Goal: Find specific fact: Find specific fact

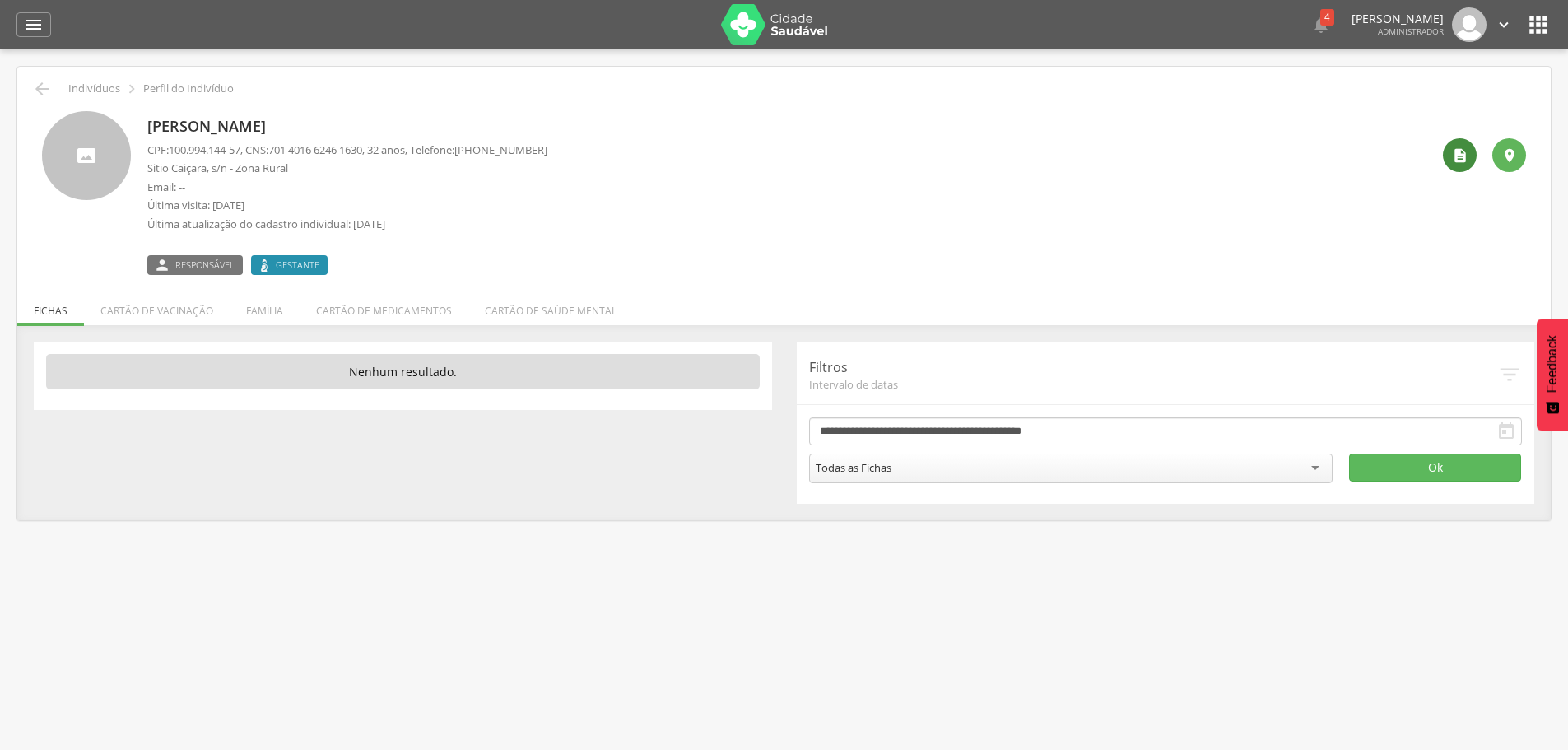
click at [1449, 155] on div "" at bounding box center [1461, 155] width 34 height 34
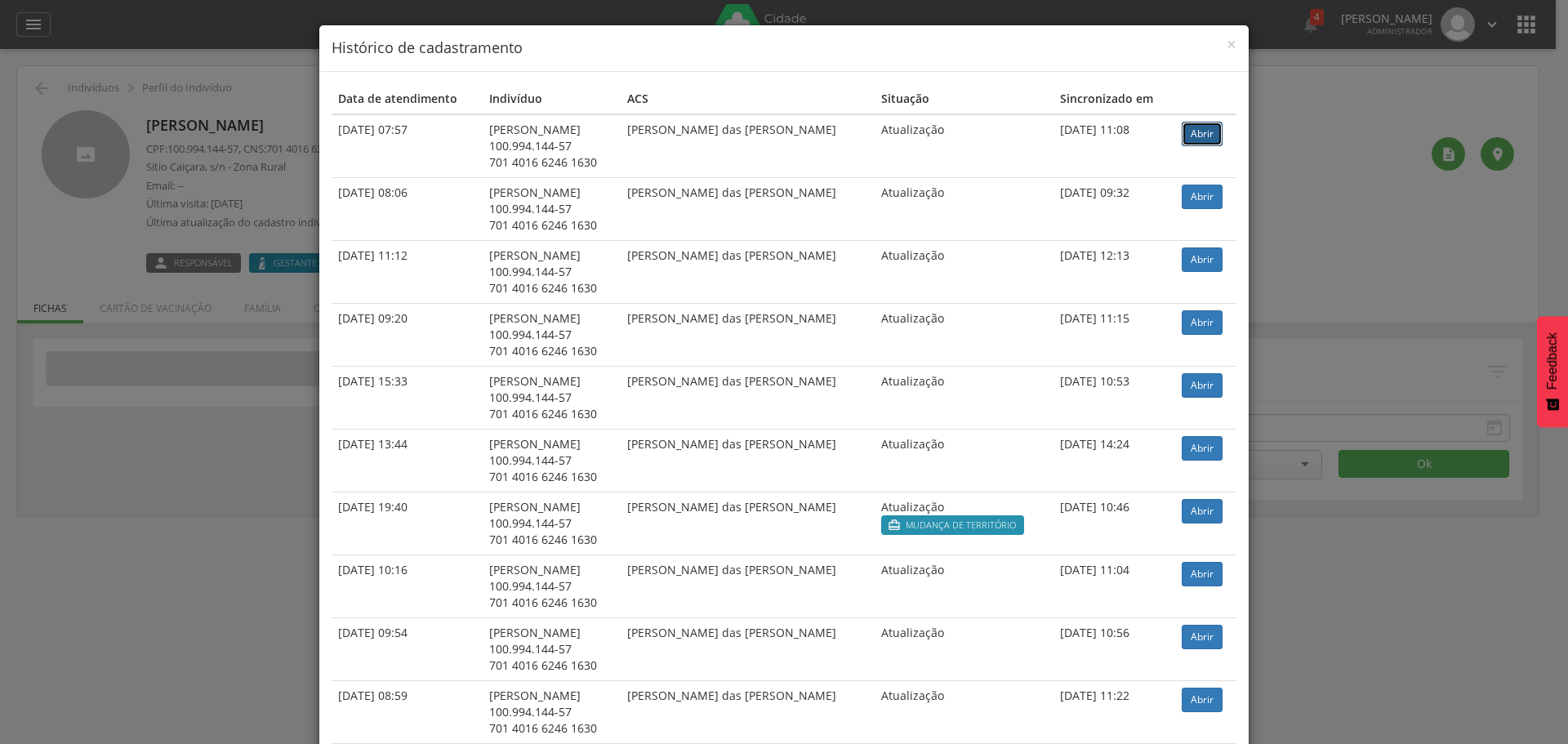
click at [1181, 134] on link "Abrir" at bounding box center [1202, 134] width 41 height 25
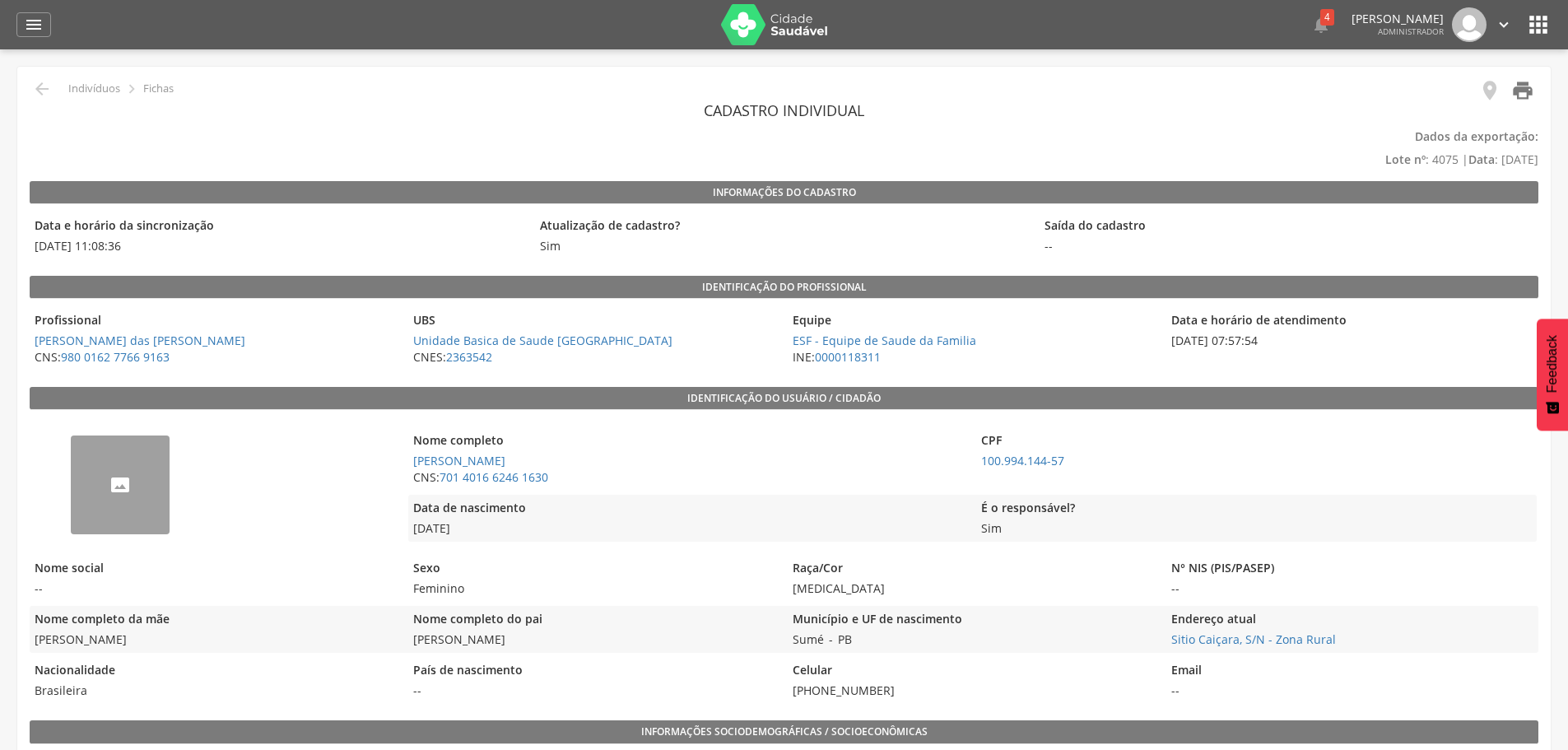
click at [1528, 98] on icon "" at bounding box center [1523, 90] width 23 height 23
drag, startPoint x: 555, startPoint y: 479, endPoint x: 444, endPoint y: 486, distance: 111.2
click at [444, 486] on div "Nome completo [PERSON_NAME] CNS: 701 4016 6246 1630" at bounding box center [688, 459] width 560 height 63
copy link "701 4016 6246 1630"
click at [1326, 461] on span "100.994.144-57" at bounding box center [1256, 461] width 560 height 16
